Goal: Information Seeking & Learning: Compare options

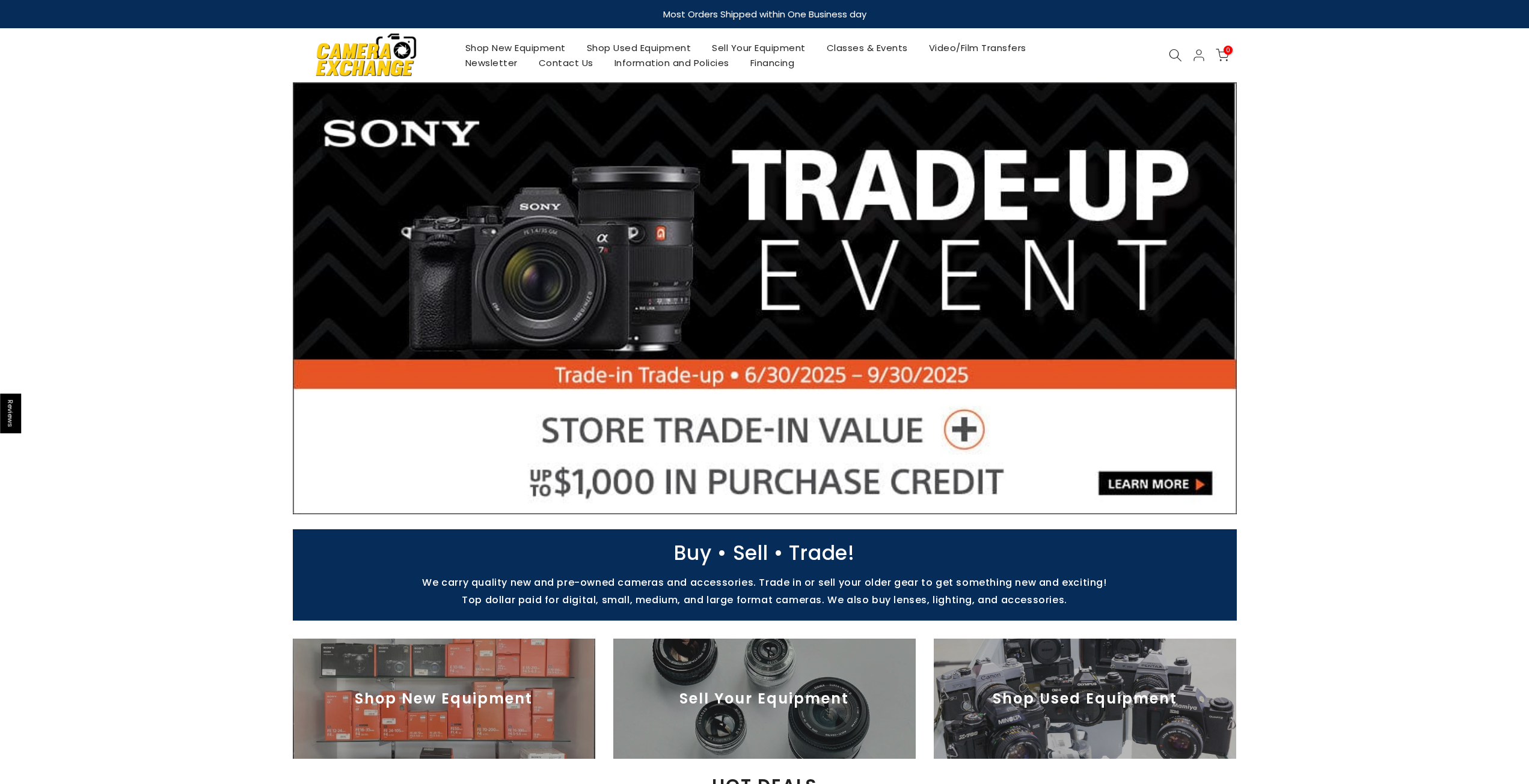
click at [1169, 56] on icon at bounding box center [1175, 55] width 13 height 13
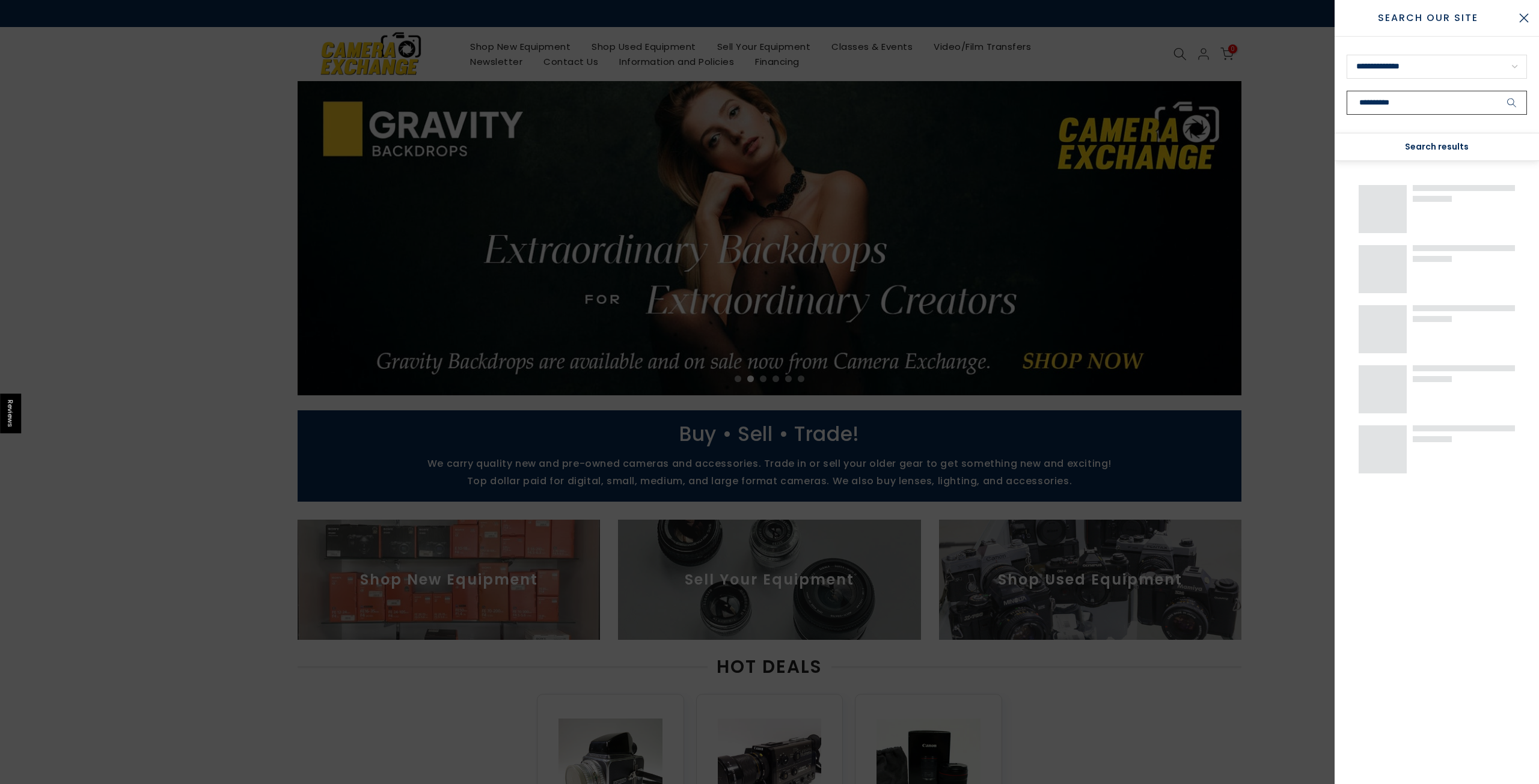
type input "**********"
click at [1496, 91] on button "submit" at bounding box center [1511, 103] width 30 height 24
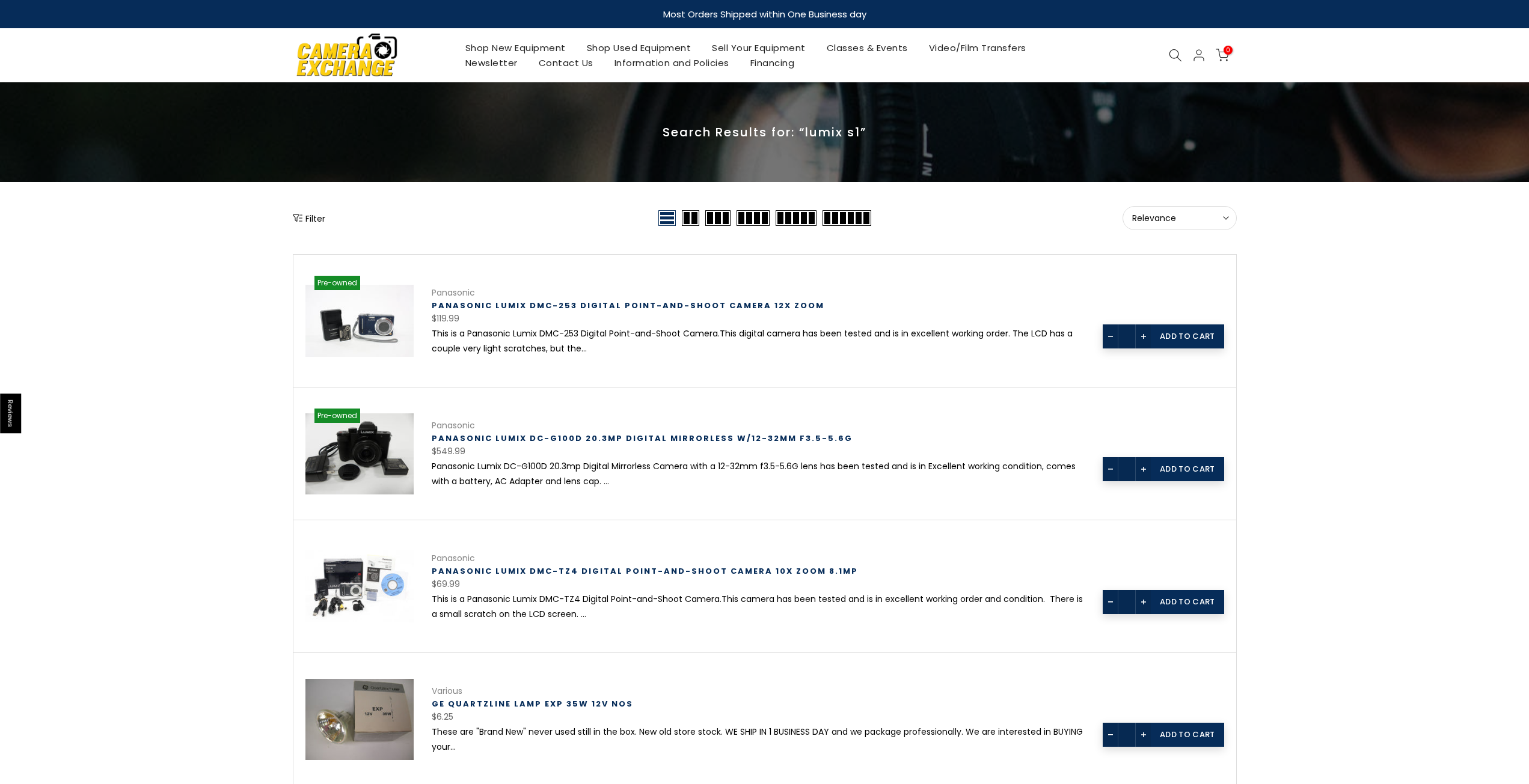
click at [1170, 62] on div "0 / $0.00" at bounding box center [1198, 55] width 69 height 15
click at [1169, 60] on icon at bounding box center [1175, 55] width 13 height 13
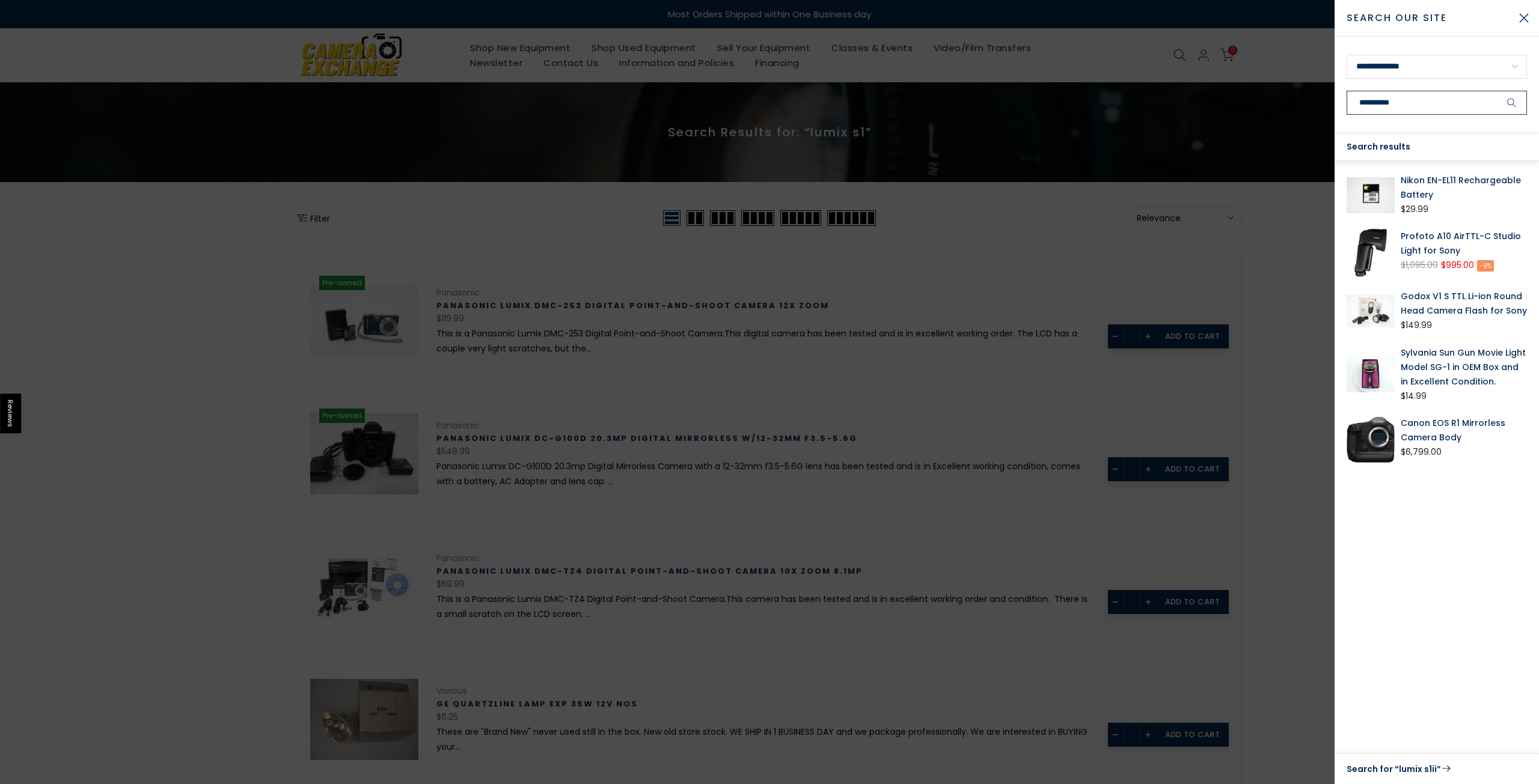
type input "**********"
click at [1282, 128] on div at bounding box center [770, 392] width 1539 height 784
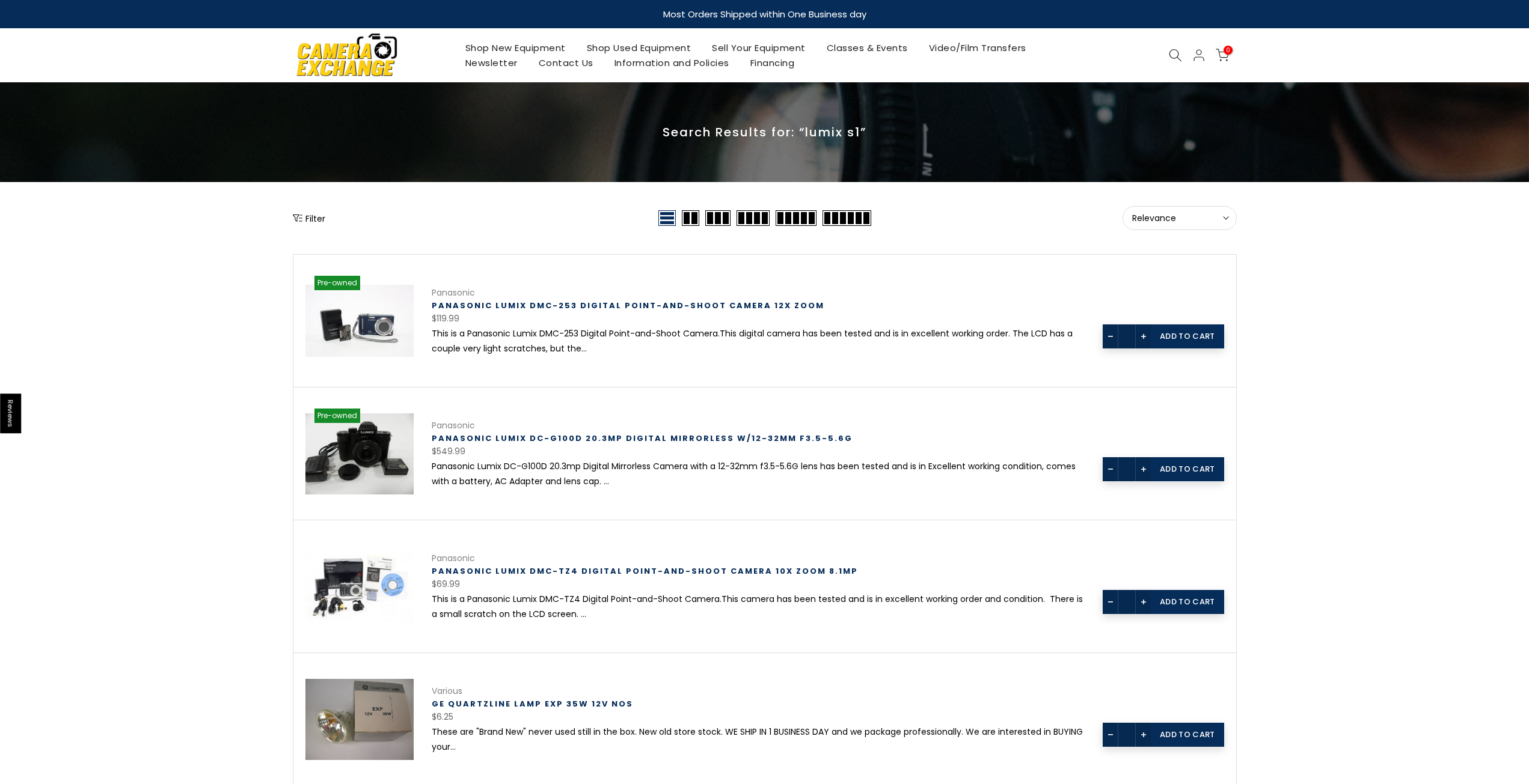
click at [544, 49] on link "Shop New Equipment" at bounding box center [515, 48] width 122 height 15
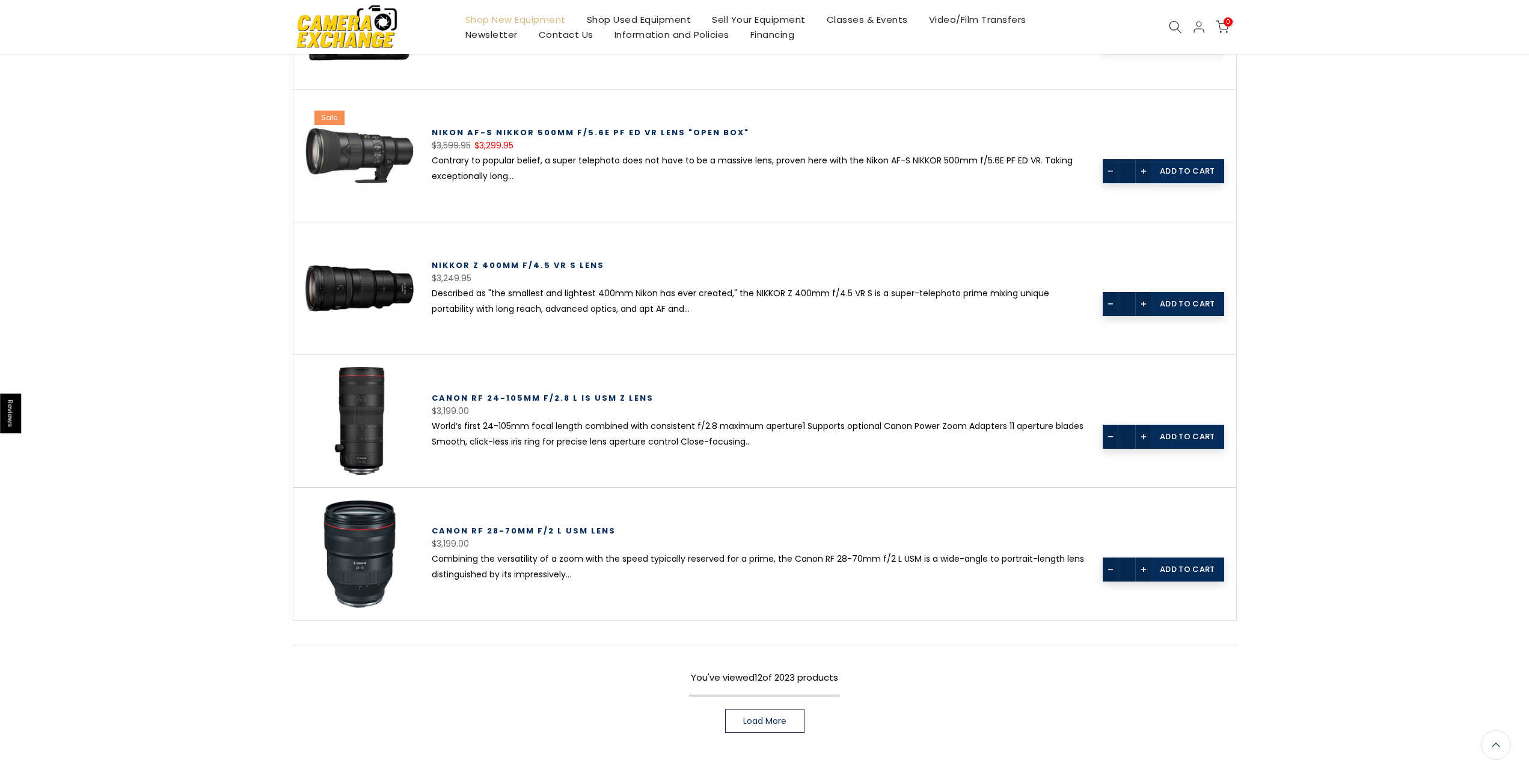
scroll to position [1390, 0]
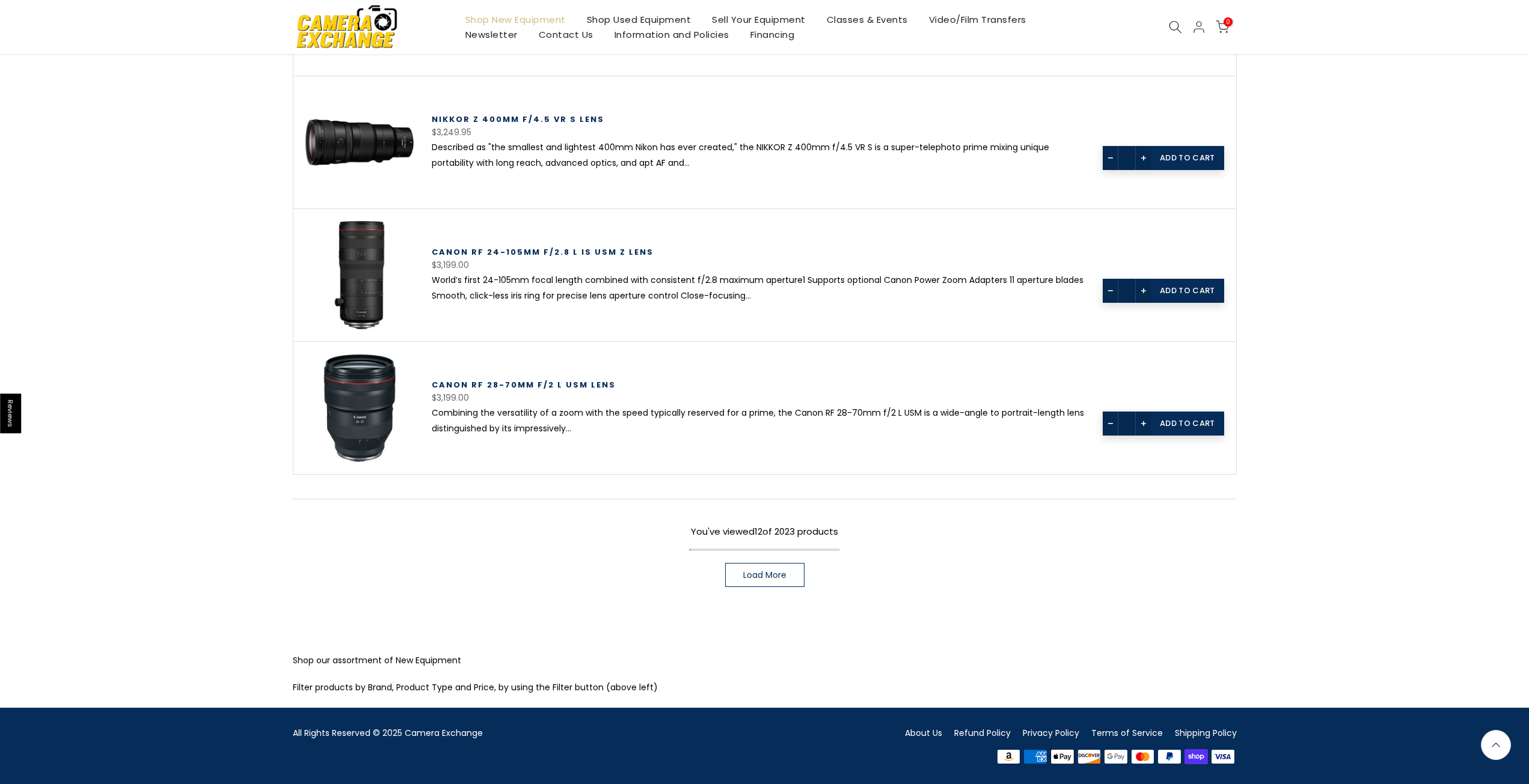
click at [794, 579] on link "Load More" at bounding box center [764, 575] width 80 height 24
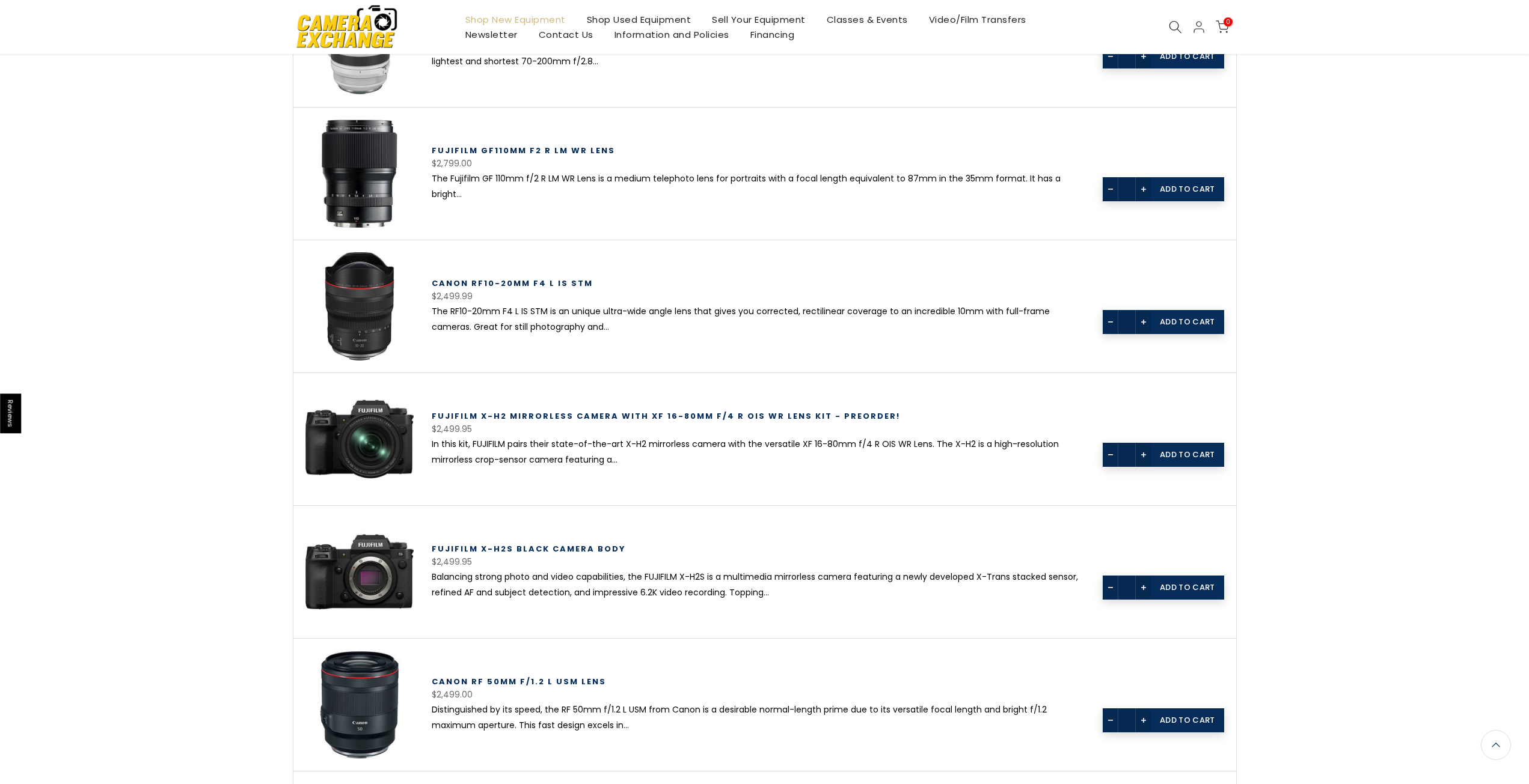
scroll to position [2293, 0]
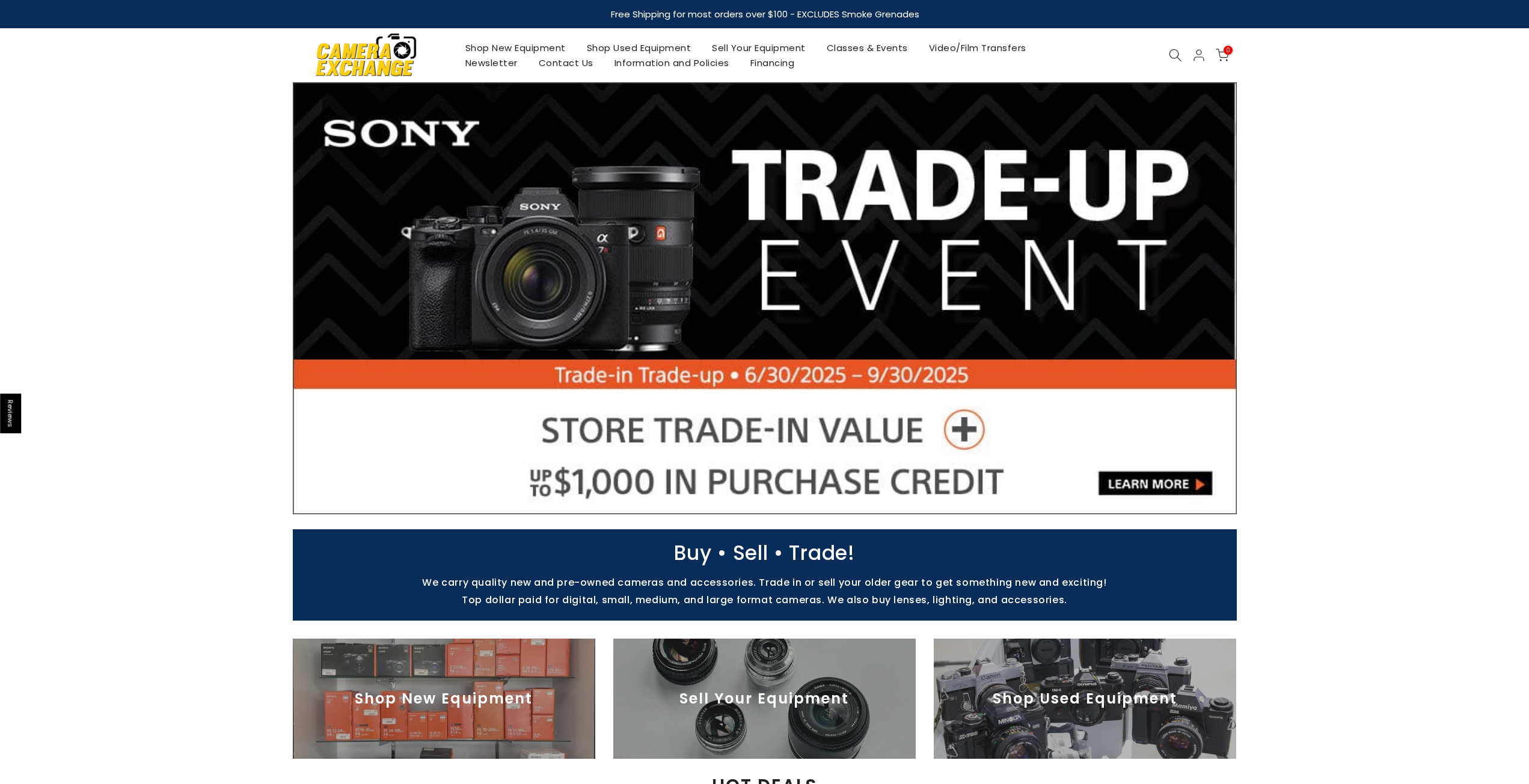
click at [633, 41] on link "Shop Used Equipment" at bounding box center [639, 48] width 126 height 15
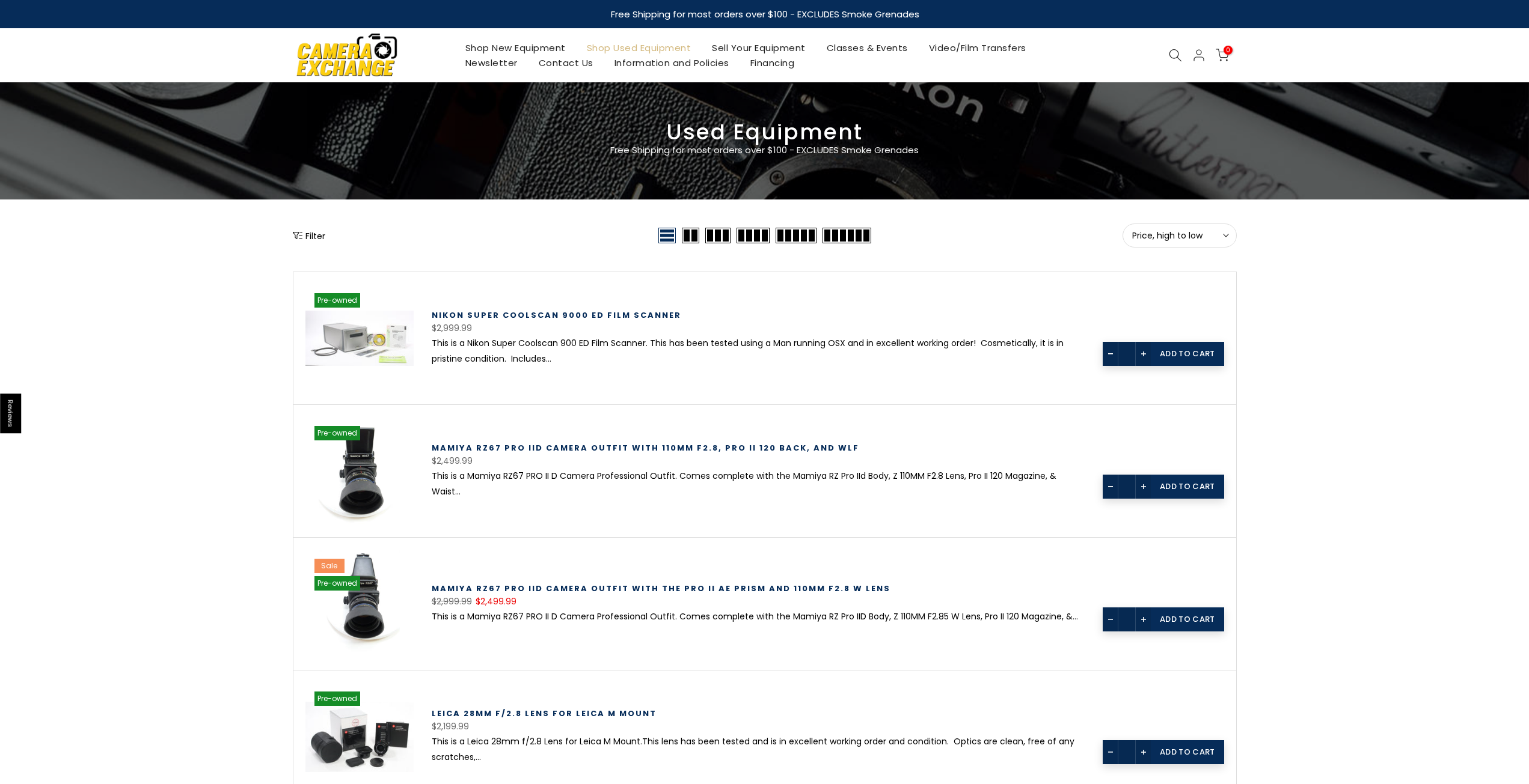
click at [298, 235] on icon "Show filters" at bounding box center [297, 235] width 9 height 9
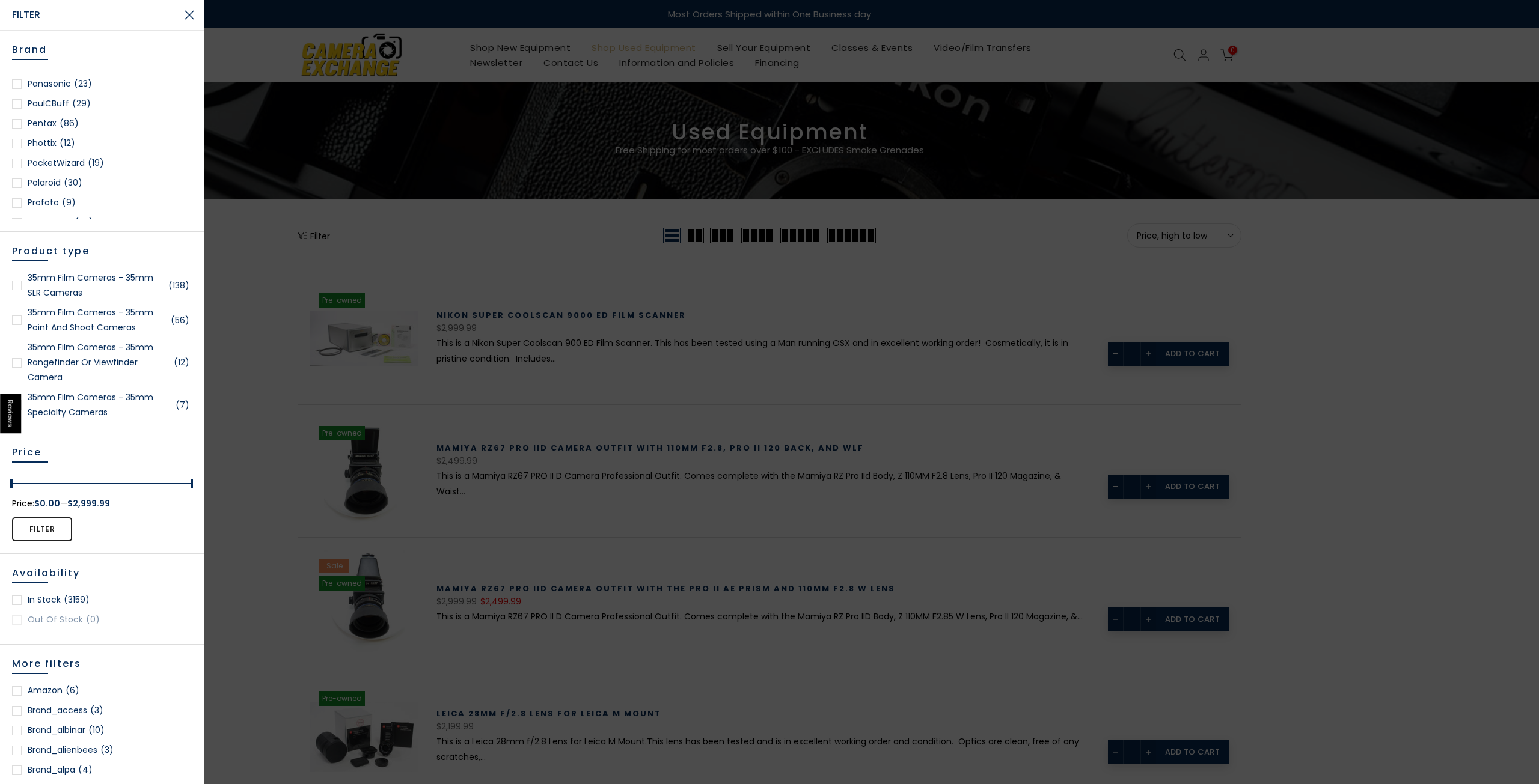
scroll to position [1142, 0]
click at [65, 108] on link "Panasonic (23)" at bounding box center [102, 105] width 181 height 15
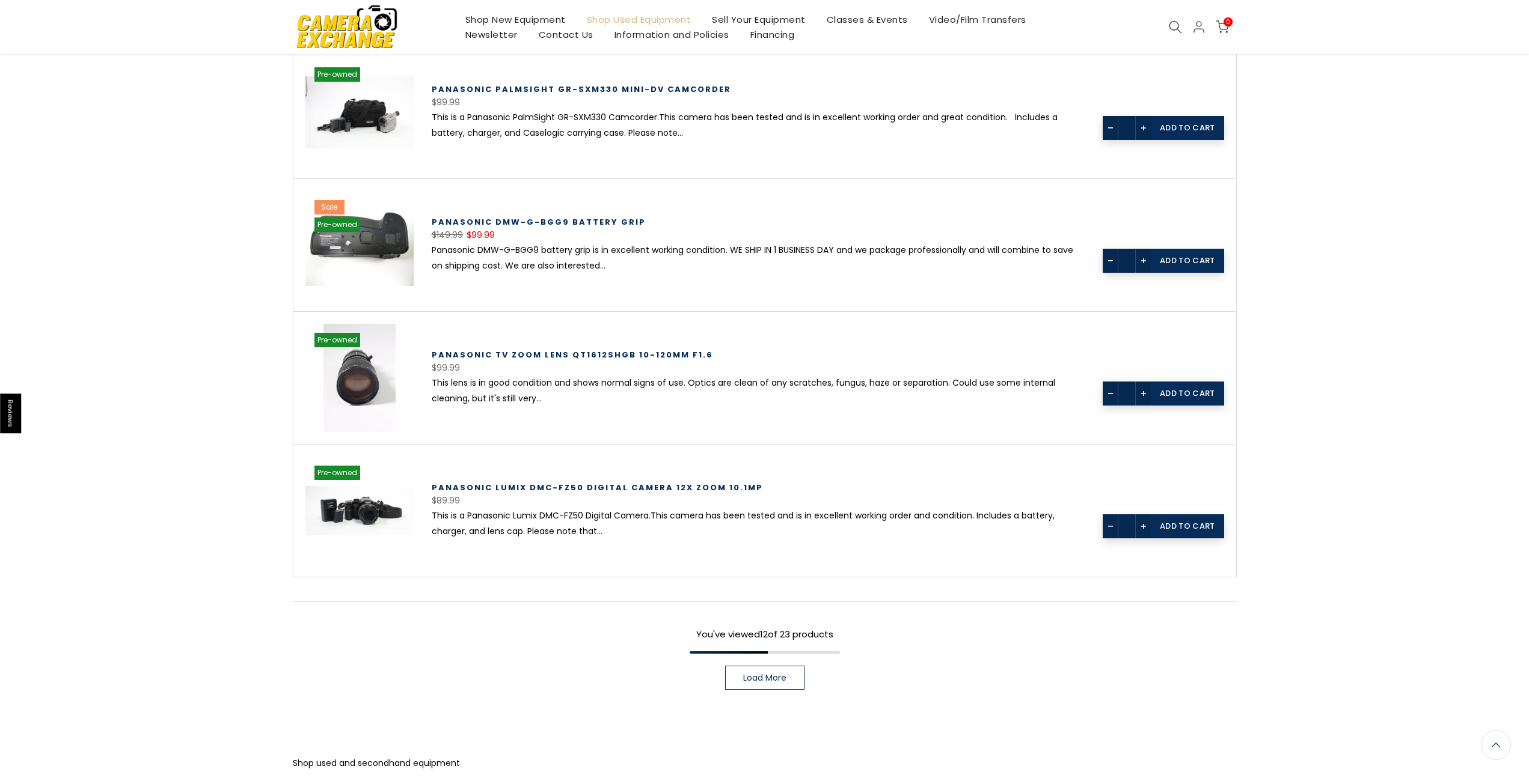
scroll to position [1353, 0]
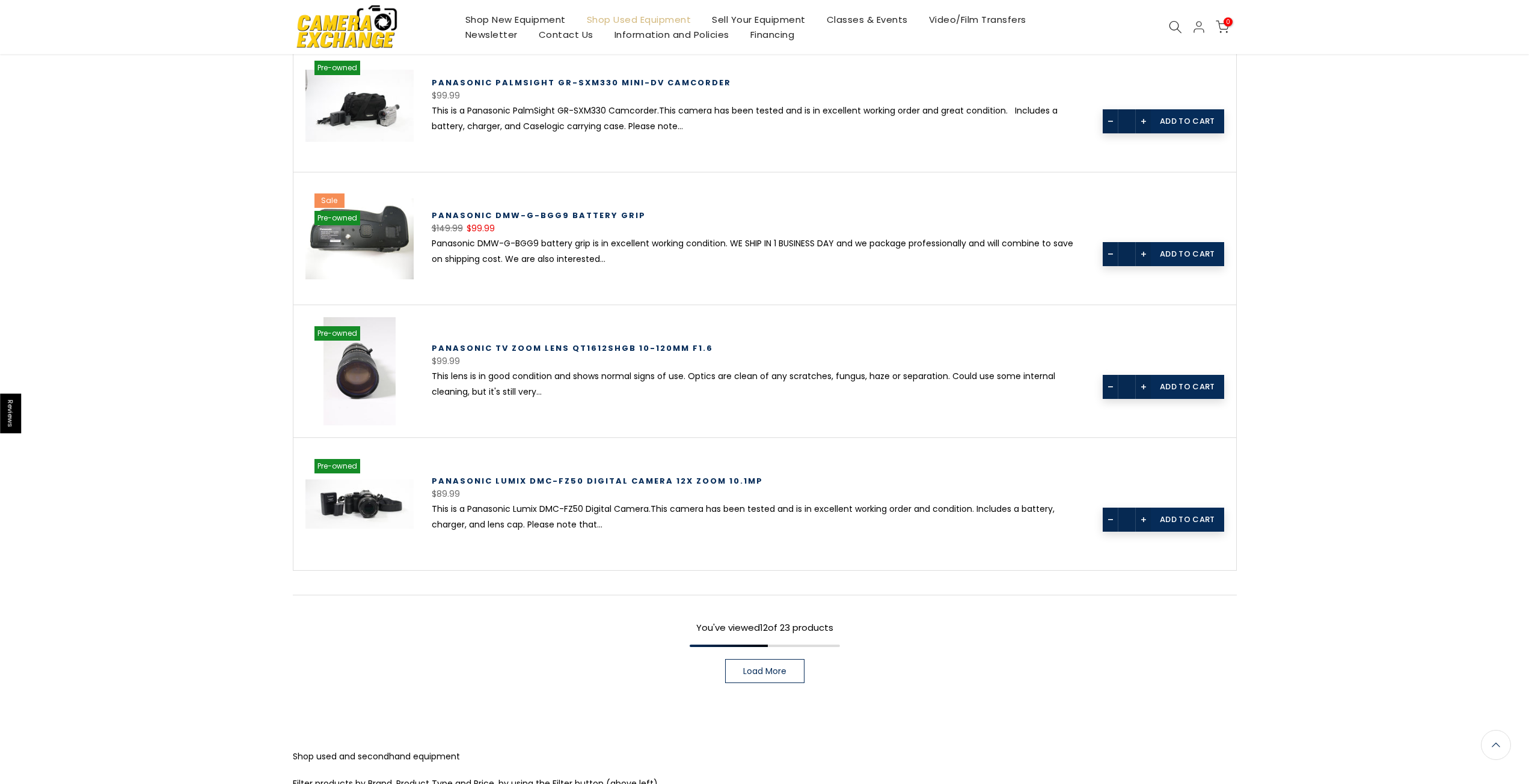
click at [734, 668] on link "Load More" at bounding box center [764, 671] width 80 height 24
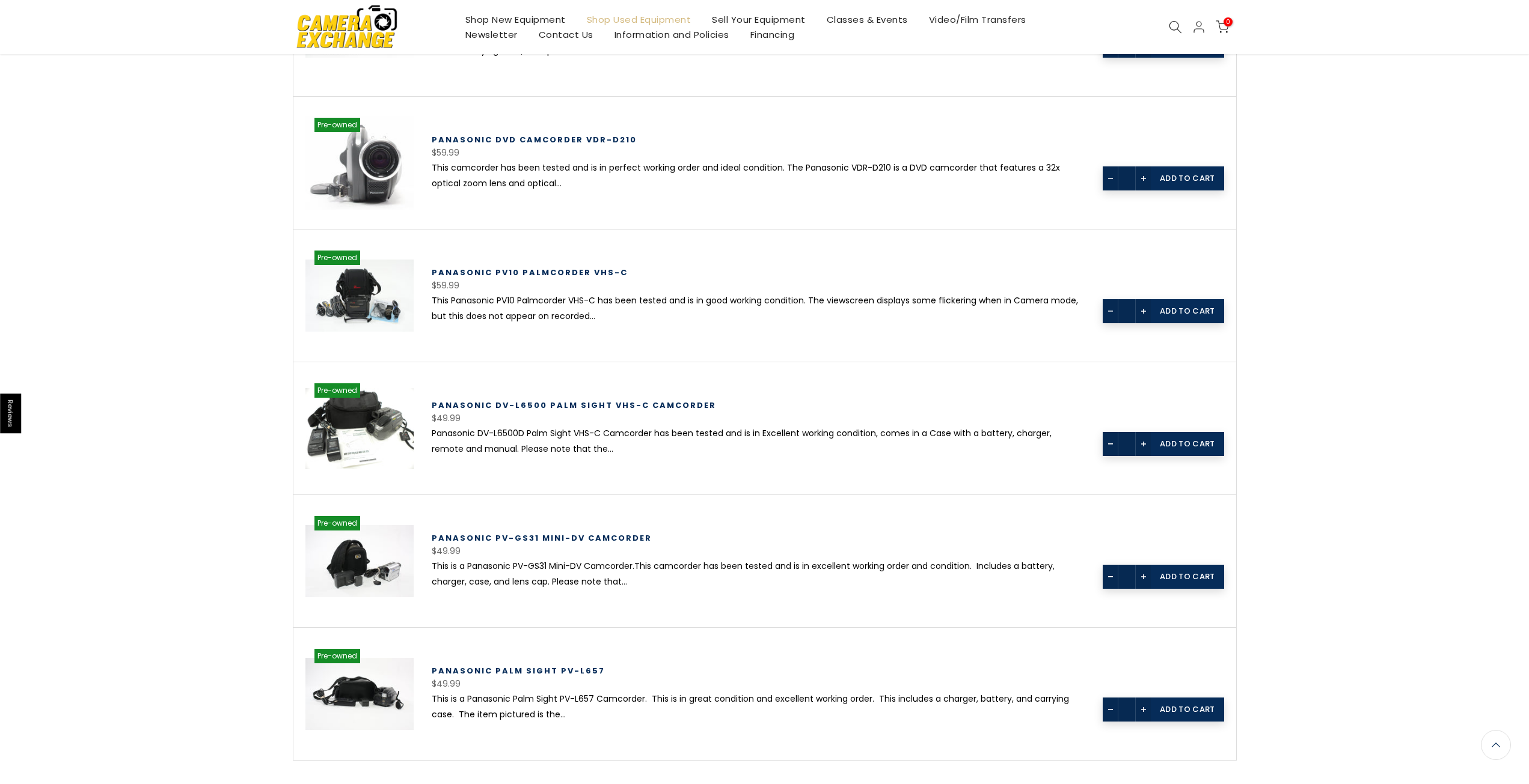
scroll to position [2786, 0]
